Goal: Task Accomplishment & Management: Use online tool/utility

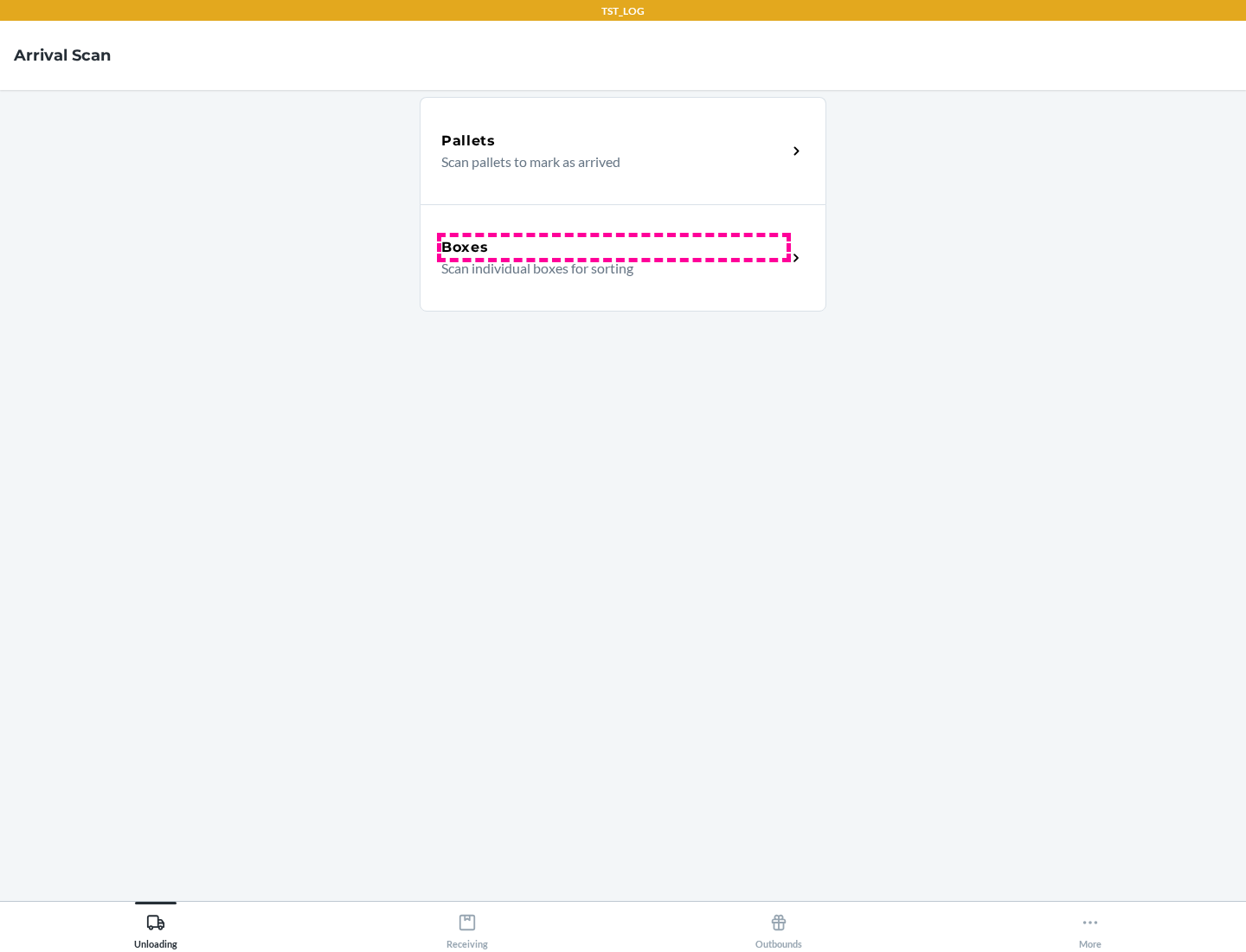
click at [613, 247] on div "Boxes" at bounding box center [613, 248] width 345 height 21
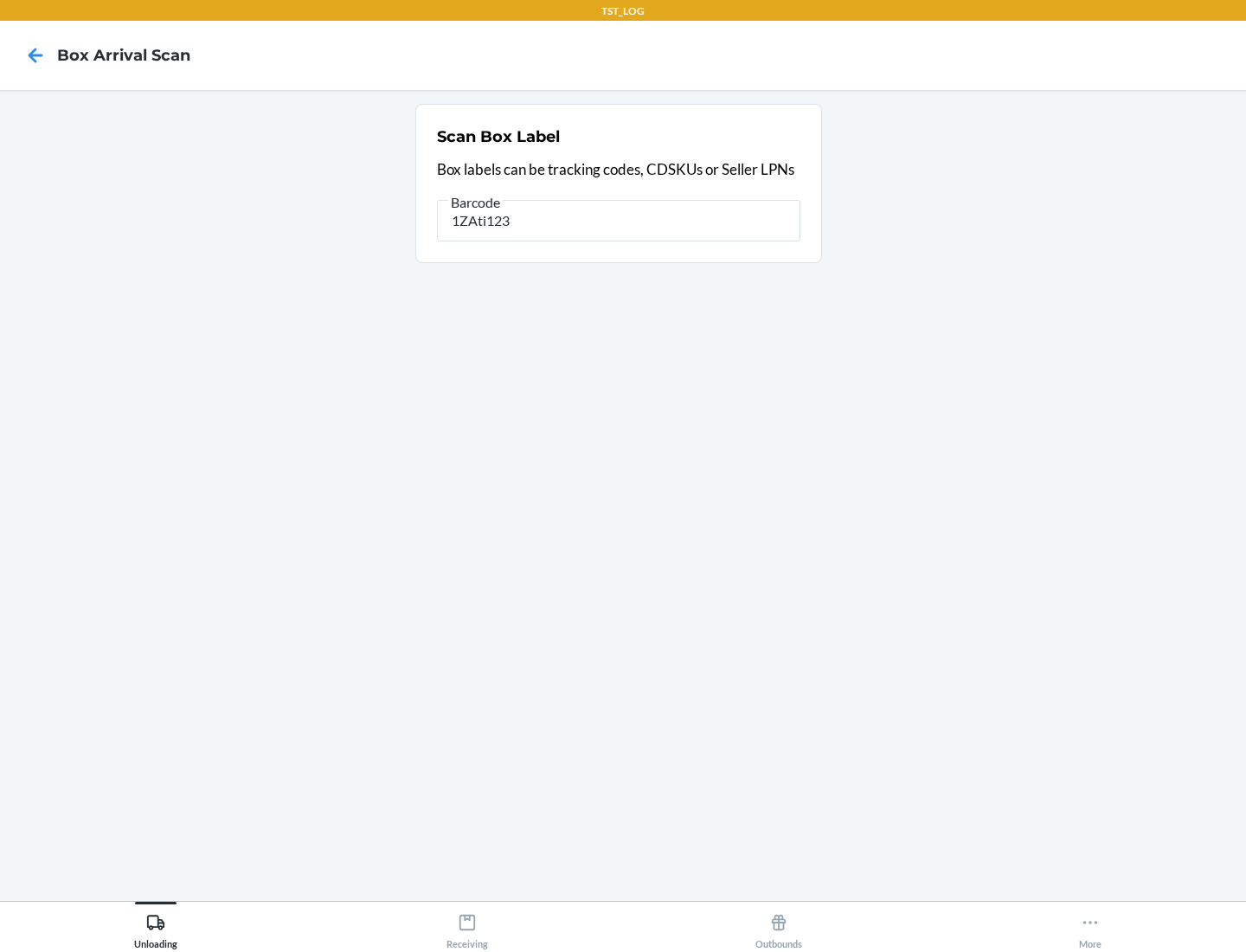
type input "1ZAti123"
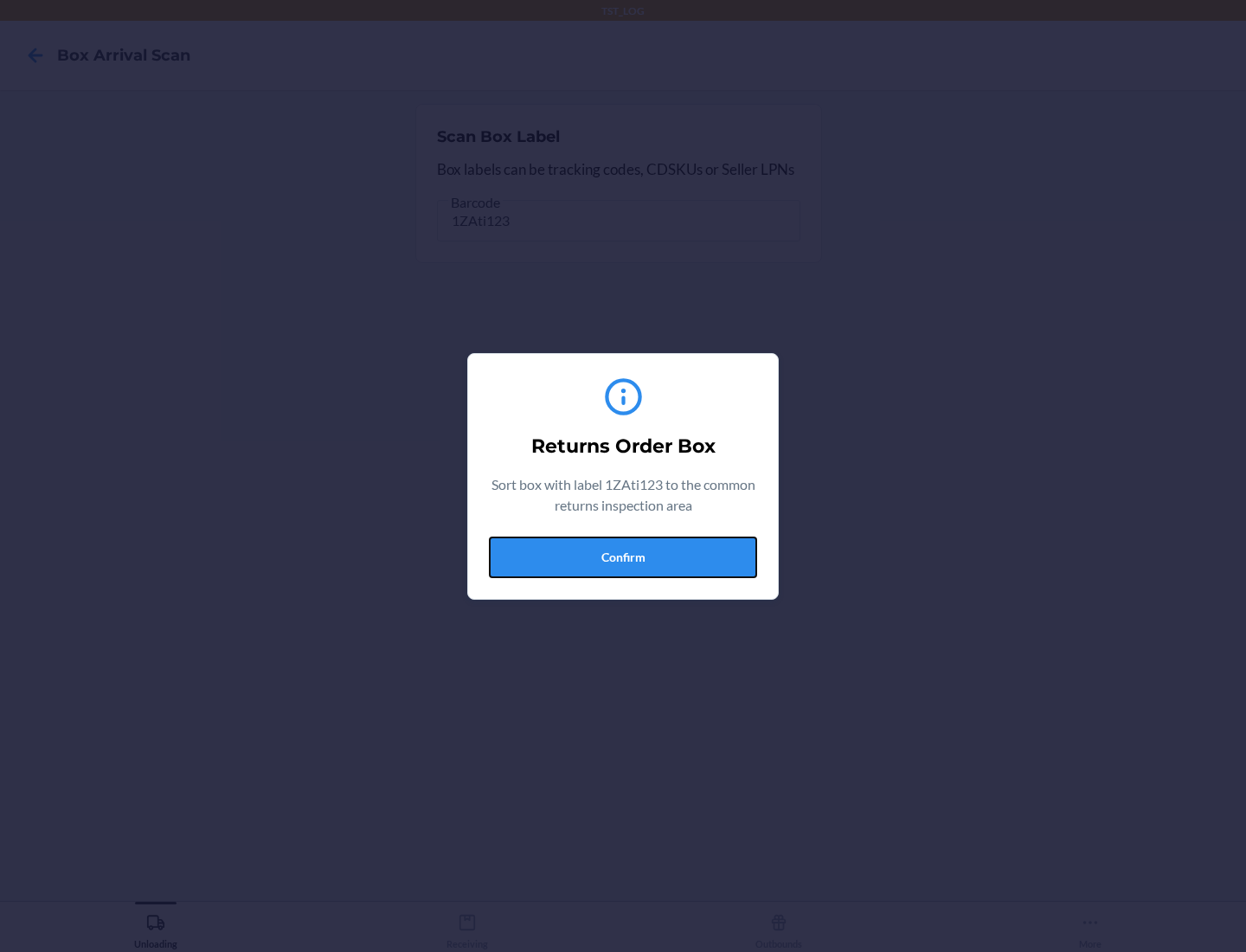
click at [623, 557] on button "Confirm" at bounding box center [623, 557] width 268 height 41
